Goal: Transaction & Acquisition: Purchase product/service

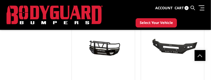
scroll to position [183, 0]
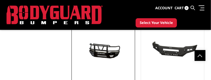
click at [107, 44] on img at bounding box center [103, 50] width 60 height 28
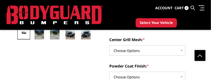
scroll to position [161, 0]
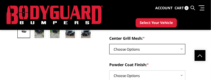
click at [180, 49] on select "Choose Options Without expanded metal With expanded metal" at bounding box center [147, 49] width 76 height 10
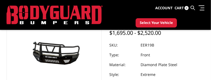
scroll to position [54, 0]
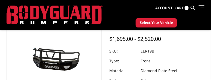
click at [155, 22] on span "Select Your Vehicle" at bounding box center [156, 22] width 33 height 5
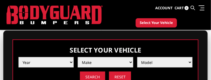
scroll to position [24, 0]
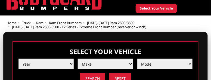
click at [64, 64] on select "Year 2025 2024 2023 2022 2021 2020 2019 2018 2017 2016 2015 2014 2013 2012 2011…" at bounding box center [45, 64] width 55 height 10
select select "yr_2015"
click at [18, 59] on select "Year 2025 2024 2023 2022 2021 2020 2019 2018 2017 2016 2015 2014 2013 2012 2011…" at bounding box center [45, 64] width 55 height 10
click at [98, 61] on select "Make Chevrolet Ford GMC Ram Toyota" at bounding box center [105, 64] width 55 height 10
select select "mk_ram"
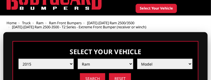
click at [78, 59] on select "Make Chevrolet Ford GMC Ram Toyota" at bounding box center [105, 64] width 55 height 10
click at [154, 64] on select "Model 1500 5-Lug 1500 Rebel 2500 / 3500 4500 / 5500" at bounding box center [164, 64] width 55 height 10
select select "md_2500-3500"
click at [137, 59] on select "Model 1500 5-Lug 1500 Rebel 2500 / 3500 4500 / 5500" at bounding box center [164, 64] width 55 height 10
click at [97, 76] on input "Search" at bounding box center [92, 78] width 25 height 11
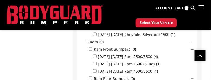
scroll to position [160, 0]
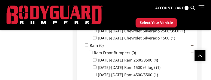
click at [95, 58] on input "2010-2018 Ram 2500/3500 (4)" at bounding box center [95, 60] width 4 height 4
checkbox input "true"
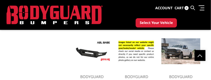
scroll to position [439, 0]
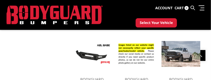
click at [173, 62] on img at bounding box center [180, 54] width 39 height 26
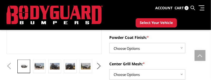
scroll to position [129, 0]
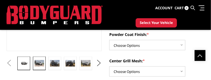
click at [39, 63] on img at bounding box center [40, 63] width 10 height 6
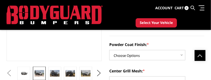
click at [39, 63] on section "Previous" at bounding box center [54, 2] width 103 height 155
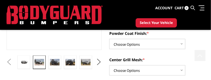
scroll to position [132, 0]
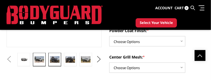
click at [54, 61] on img at bounding box center [55, 59] width 10 height 6
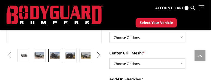
scroll to position [138, 0]
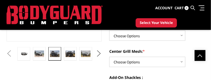
click at [99, 54] on button "Next" at bounding box center [99, 54] width 8 height 8
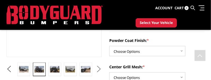
scroll to position [130, 0]
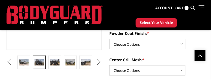
click at [99, 61] on button "Next" at bounding box center [99, 62] width 8 height 8
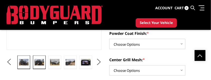
click at [38, 64] on img at bounding box center [40, 62] width 10 height 6
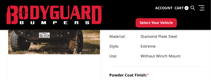
scroll to position [89, 0]
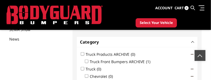
scroll to position [63, 0]
